Goal: Task Accomplishment & Management: Manage account settings

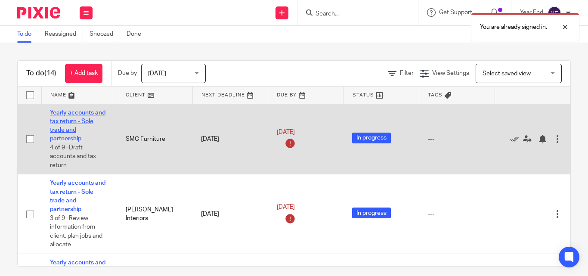
click at [69, 120] on link "Yearly accounts and tax return - Sole trade and partnership" at bounding box center [78, 126] width 56 height 32
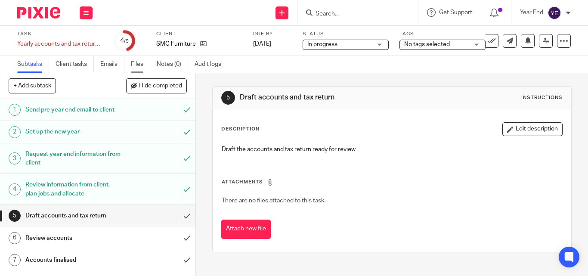
click at [136, 62] on link "Files" at bounding box center [140, 64] width 19 height 17
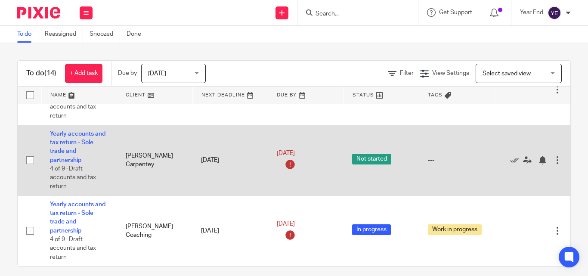
scroll to position [8, 0]
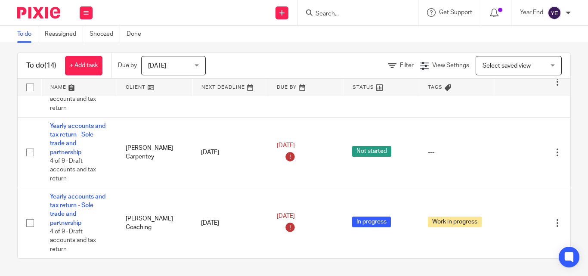
click at [336, 6] on div at bounding box center [358, 12] width 121 height 25
click at [333, 10] on input "Search" at bounding box center [354, 14] width 78 height 8
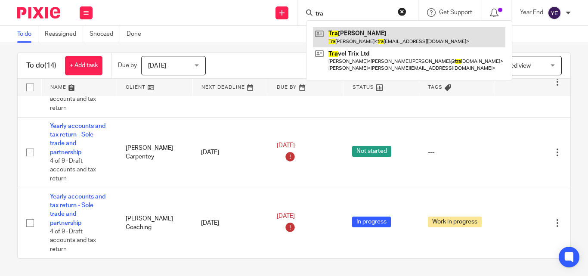
type input "tra"
click at [361, 29] on link at bounding box center [409, 37] width 193 height 20
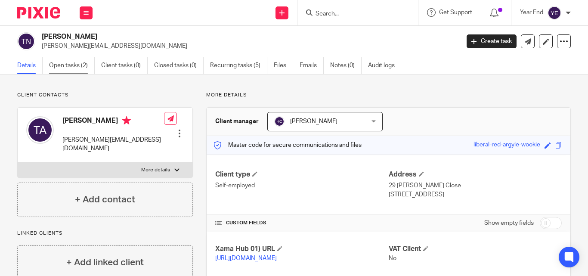
click at [74, 68] on link "Open tasks (2)" at bounding box center [72, 65] width 46 height 17
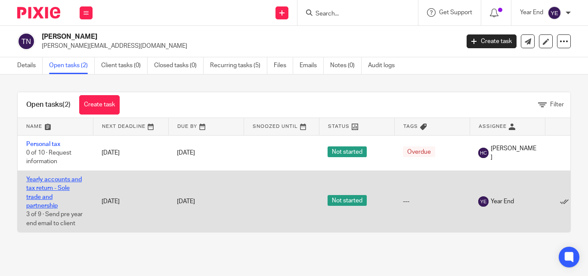
click at [40, 187] on link "Yearly accounts and tax return - Sole trade and partnership" at bounding box center [54, 193] width 56 height 32
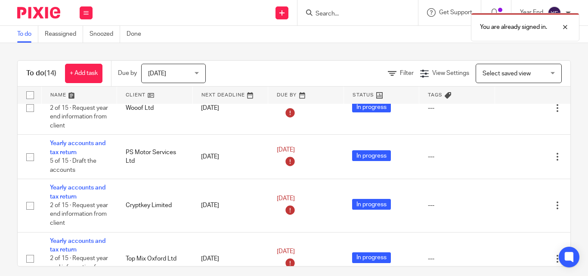
scroll to position [215, 0]
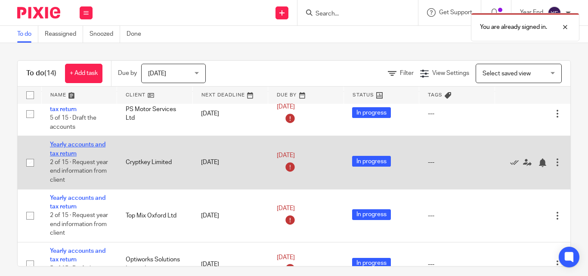
click at [65, 154] on link "Yearly accounts and tax return" at bounding box center [78, 149] width 56 height 15
